Goal: Task Accomplishment & Management: Use online tool/utility

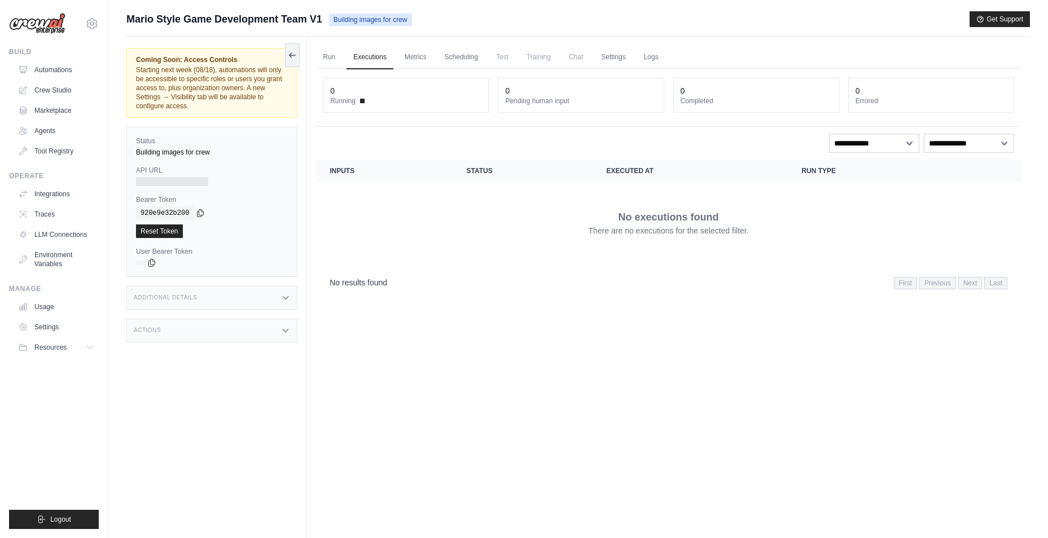
click at [159, 23] on span "Mario Style Game Development Team V1" at bounding box center [224, 19] width 196 height 16
click at [229, 20] on span "Mario Style Game Development Team V1" at bounding box center [224, 19] width 196 height 16
click at [305, 22] on span "Mario Style Game Development Team V1" at bounding box center [224, 19] width 196 height 16
click at [336, 60] on link "Run" at bounding box center [329, 58] width 26 height 24
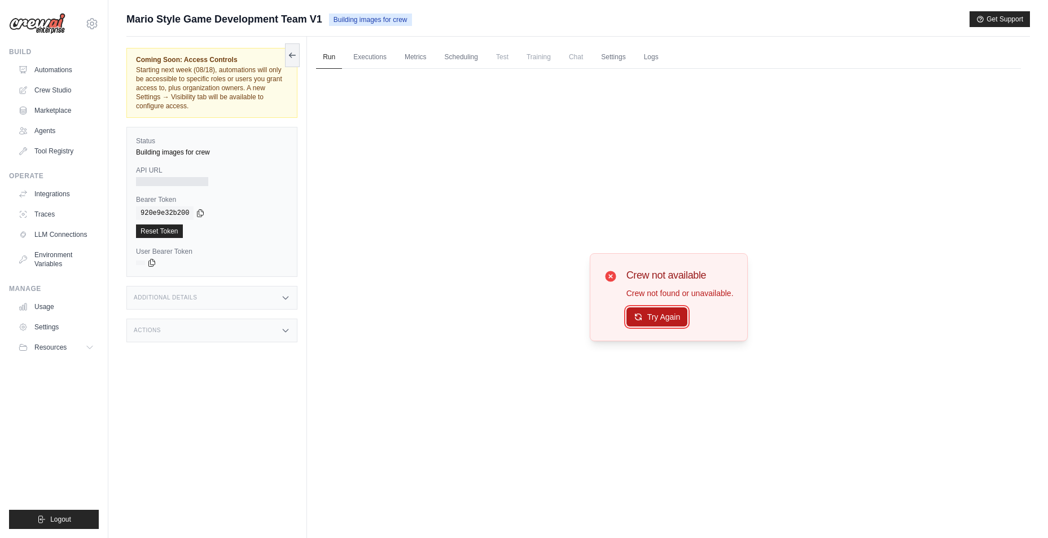
click at [643, 319] on button "Try Again" at bounding box center [656, 316] width 61 height 19
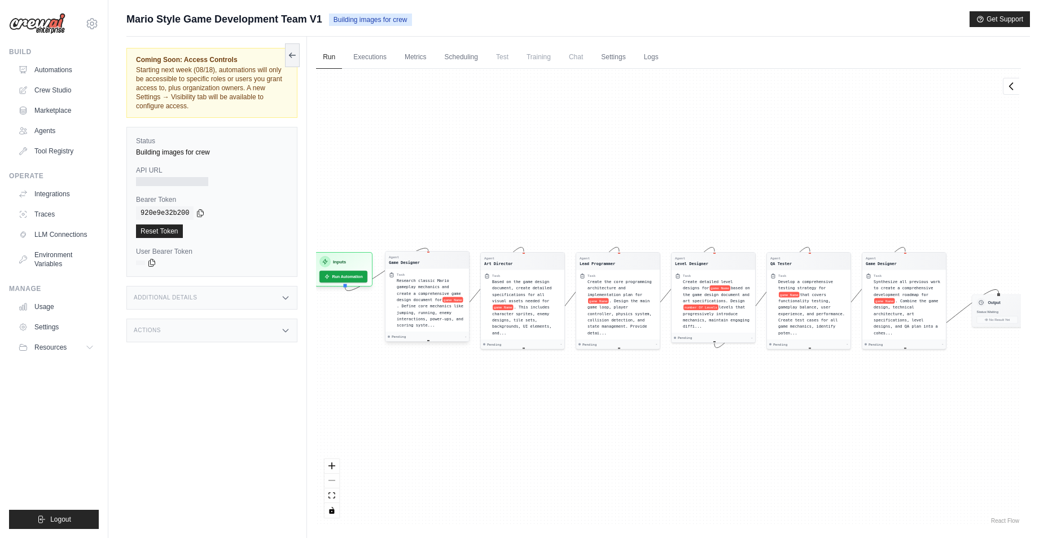
click at [421, 285] on span "Research classic Mario gameplay mechanics and create a comprehensive game desig…" at bounding box center [429, 290] width 64 height 24
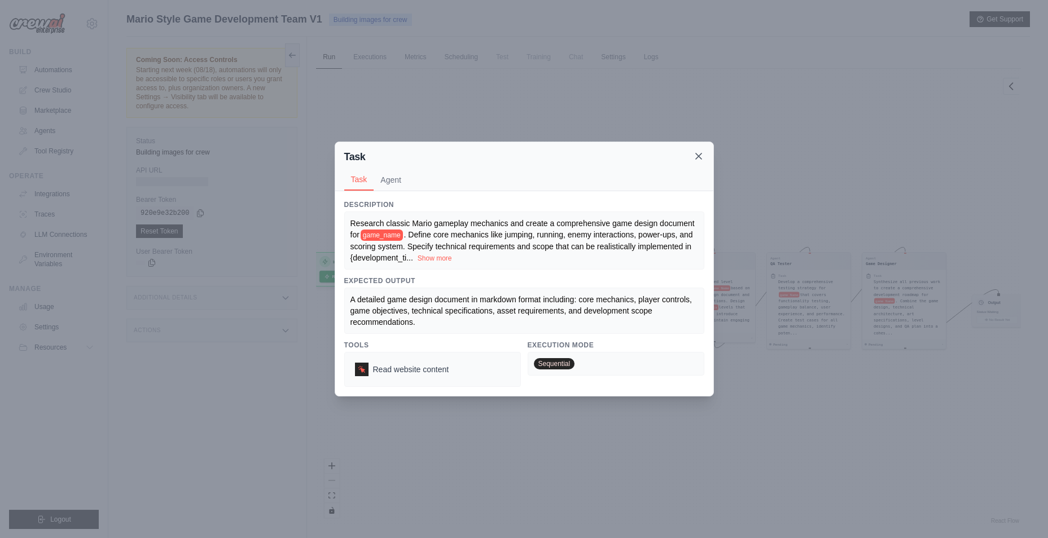
click at [701, 157] on icon at bounding box center [698, 156] width 11 height 11
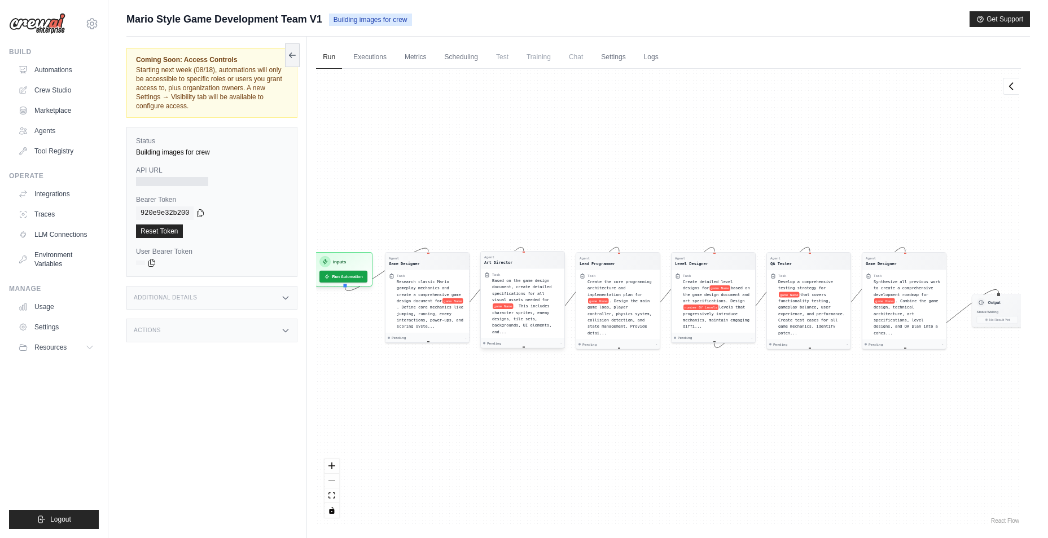
click at [516, 312] on span ". This includes character sprites, enemy designs, tile sets, backgrounds, UI el…" at bounding box center [521, 319] width 59 height 30
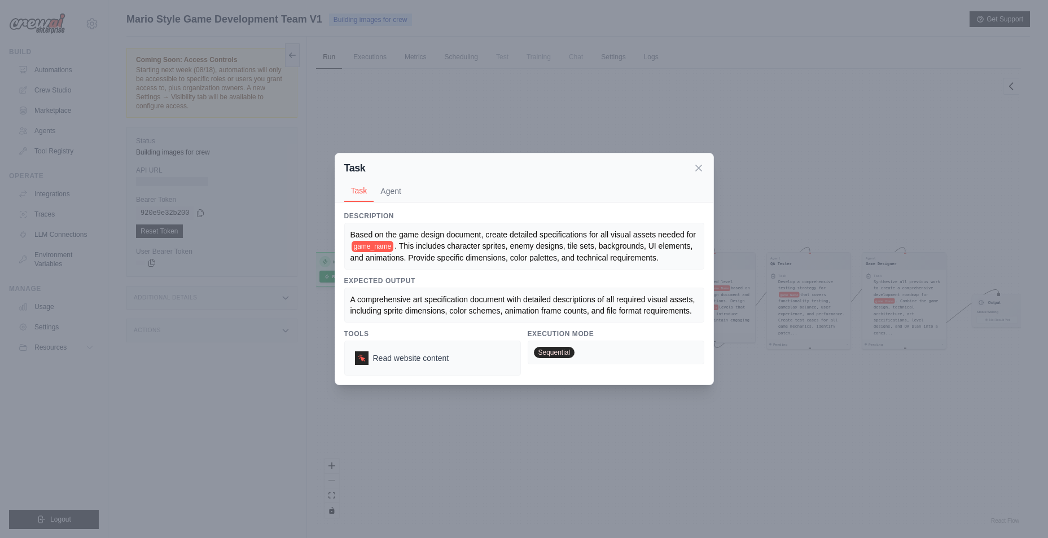
click at [794, 247] on div "Task Task Agent Description Based on the game design document, create detailed …" at bounding box center [524, 269] width 1048 height 538
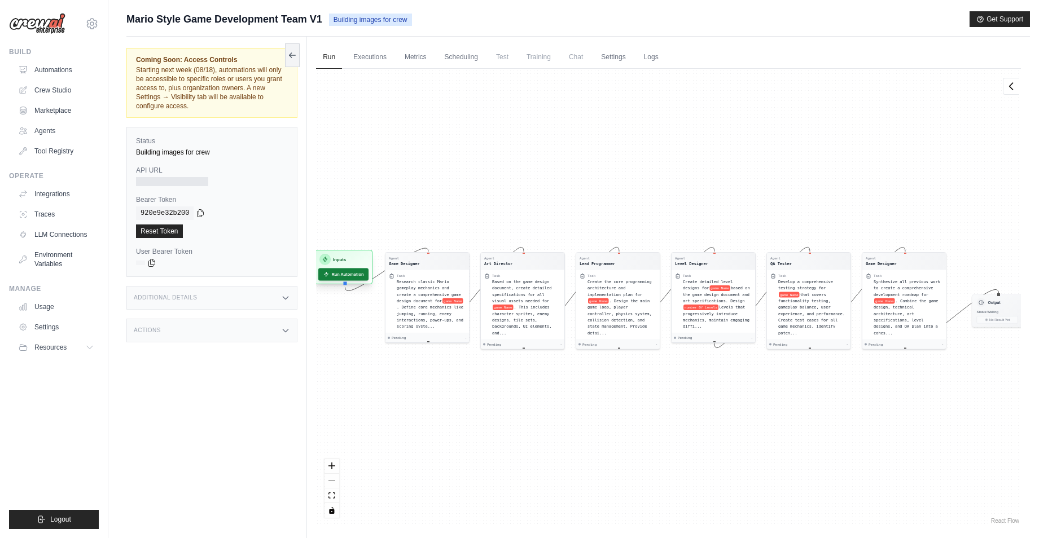
click at [351, 275] on button "Run Automation" at bounding box center [343, 274] width 50 height 12
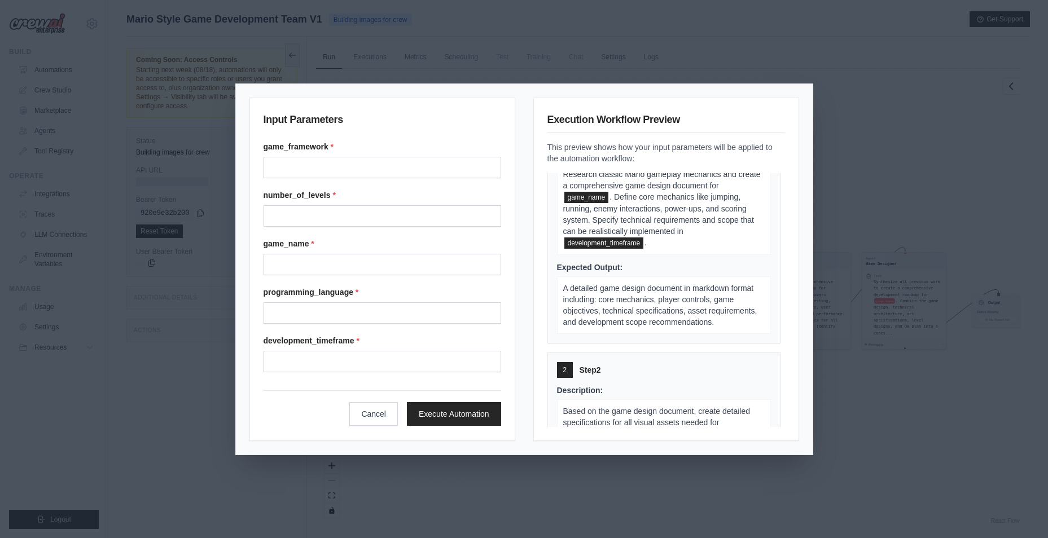
scroll to position [56, 0]
click at [898, 204] on div "Input Parameters game_framework * number_of_levels * game_name * programming_la…" at bounding box center [524, 269] width 1048 height 538
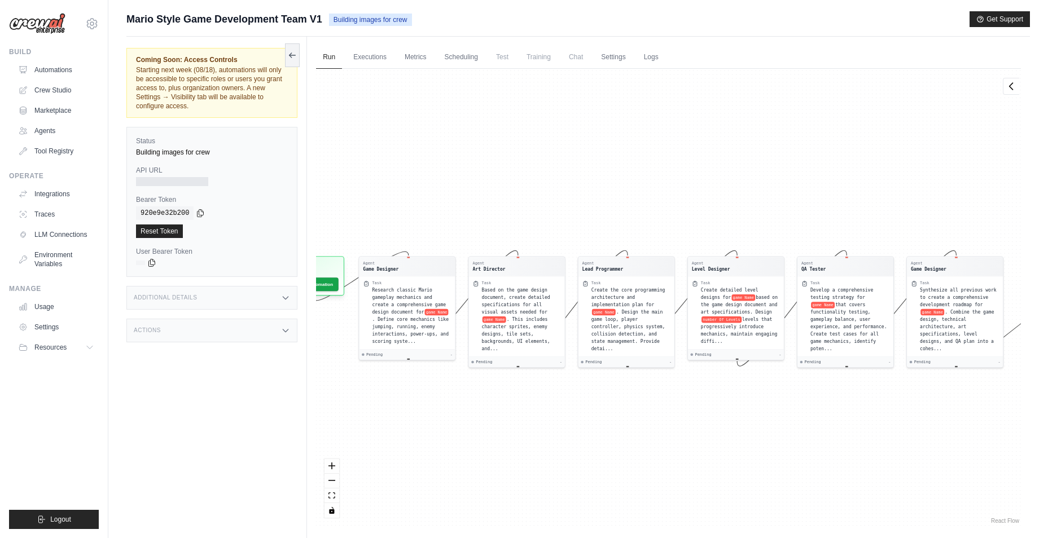
click at [30, 21] on img at bounding box center [37, 23] width 56 height 21
click at [49, 67] on link "Automations" at bounding box center [57, 70] width 85 height 18
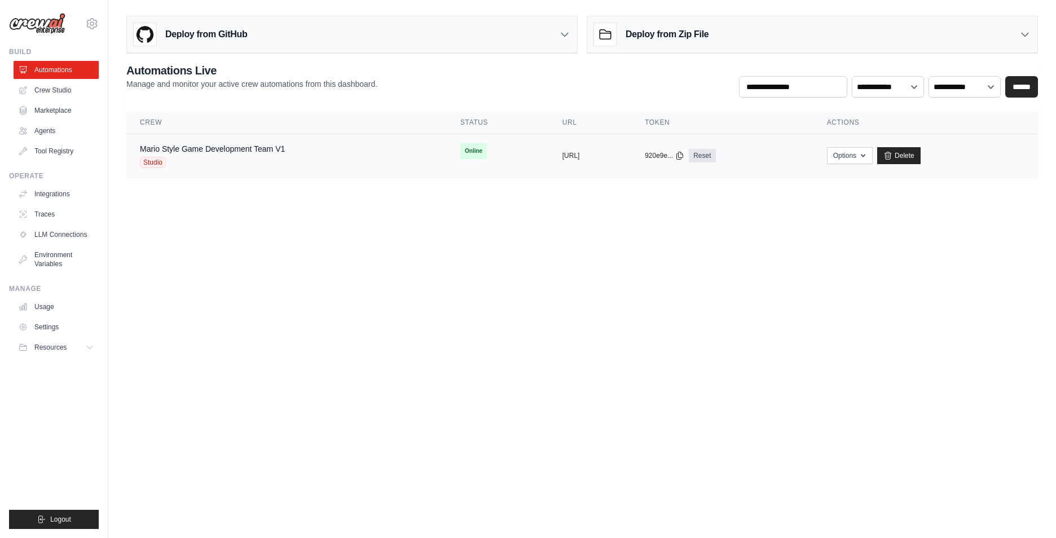
click at [156, 157] on span "Studio" at bounding box center [153, 162] width 26 height 11
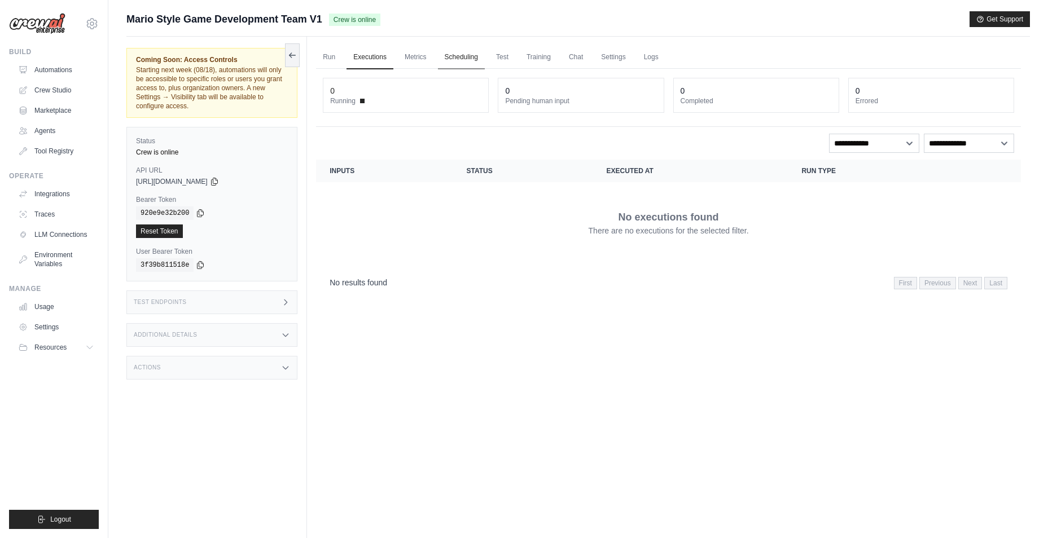
click at [460, 55] on link "Scheduling" at bounding box center [461, 58] width 47 height 24
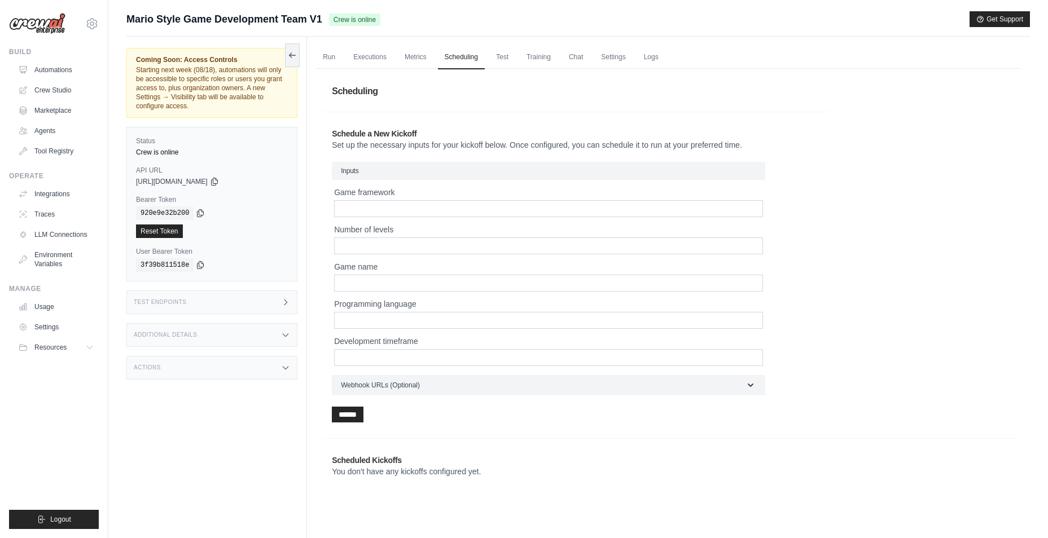
click at [516, 60] on ul "Run Executions Metrics Scheduling Test Training Chat Settings Logs" at bounding box center [668, 57] width 705 height 23
click at [502, 55] on link "Test" at bounding box center [502, 58] width 26 height 24
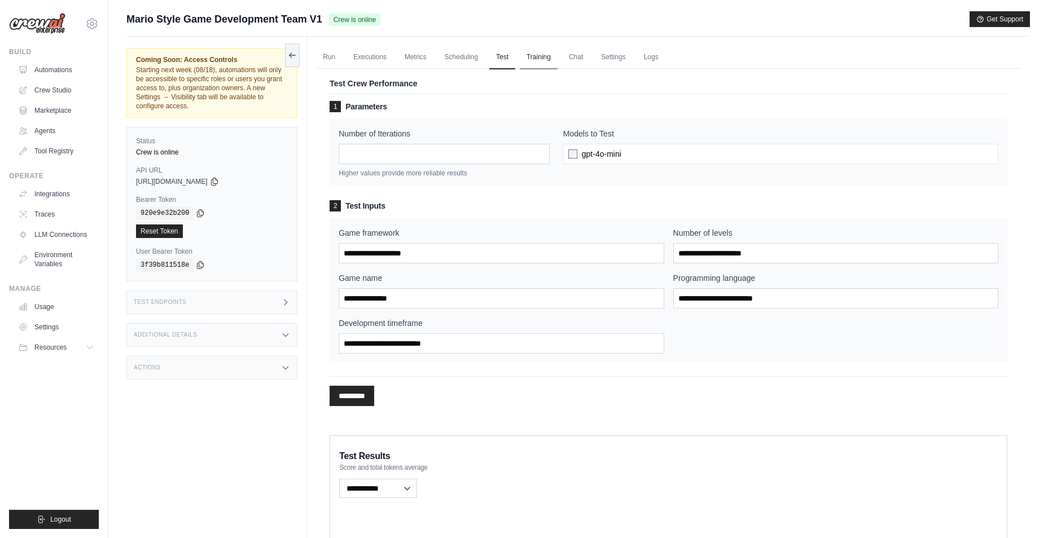
click at [535, 56] on link "Training" at bounding box center [539, 58] width 38 height 24
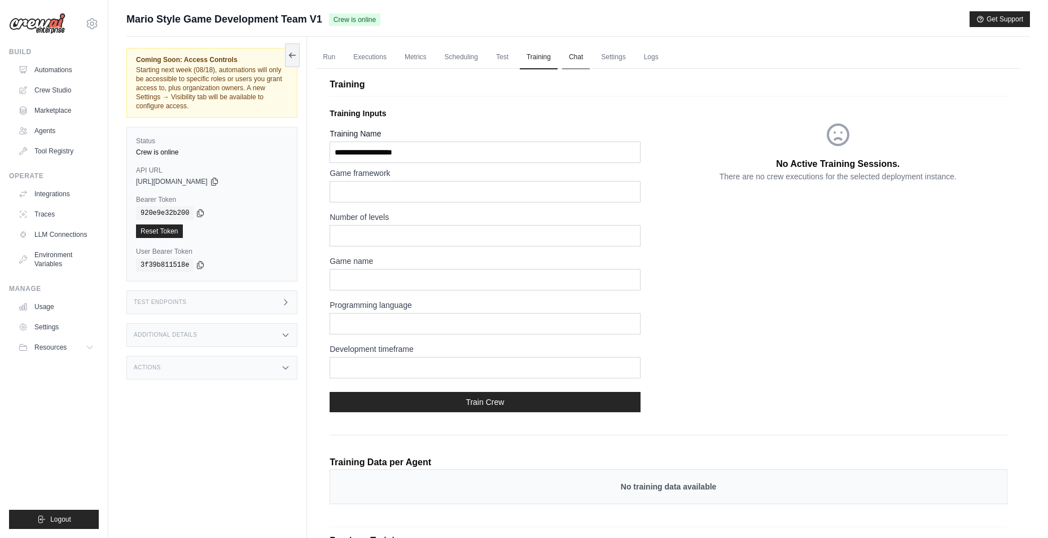
click at [572, 56] on link "Chat" at bounding box center [576, 58] width 28 height 24
